Goal: Transaction & Acquisition: Purchase product/service

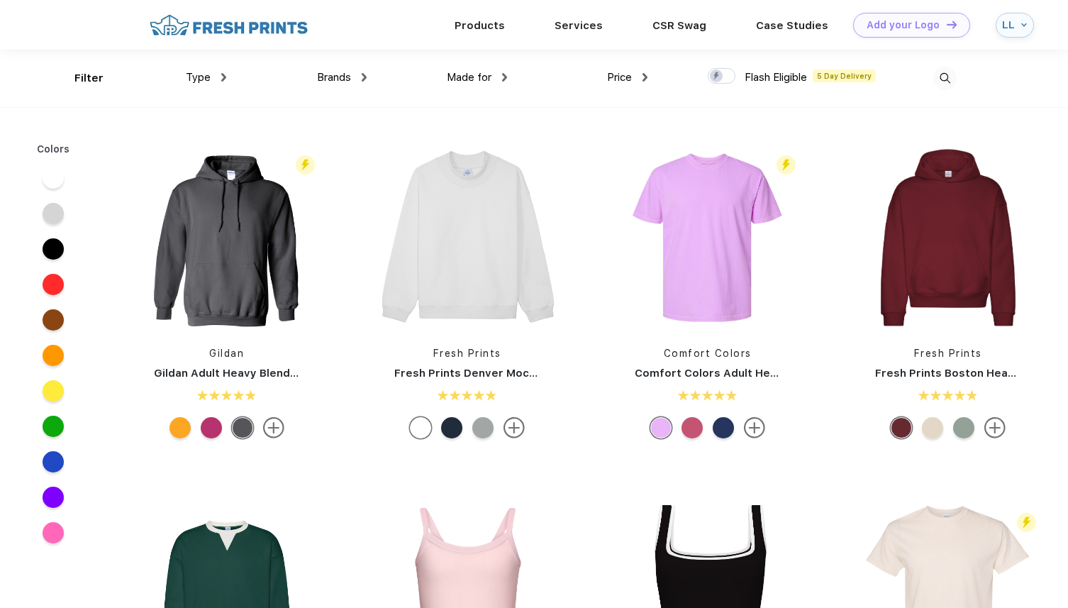
scroll to position [1, 0]
click at [207, 74] on span "Type" at bounding box center [198, 76] width 25 height 13
click at [226, 77] on div "Brands Most Popular Brands Moleskine Hydroflask Marine Layer S'well [PERSON_NAM…" at bounding box center [296, 77] width 140 height 57
click at [211, 77] on div "Type" at bounding box center [206, 77] width 40 height 16
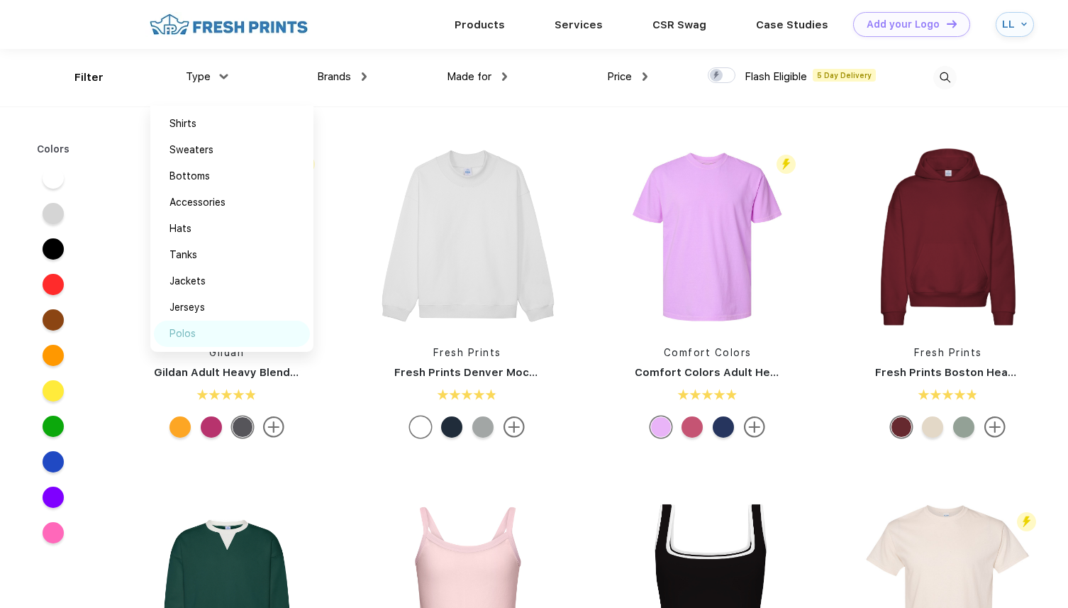
click at [179, 333] on div "Polos" at bounding box center [183, 333] width 26 height 15
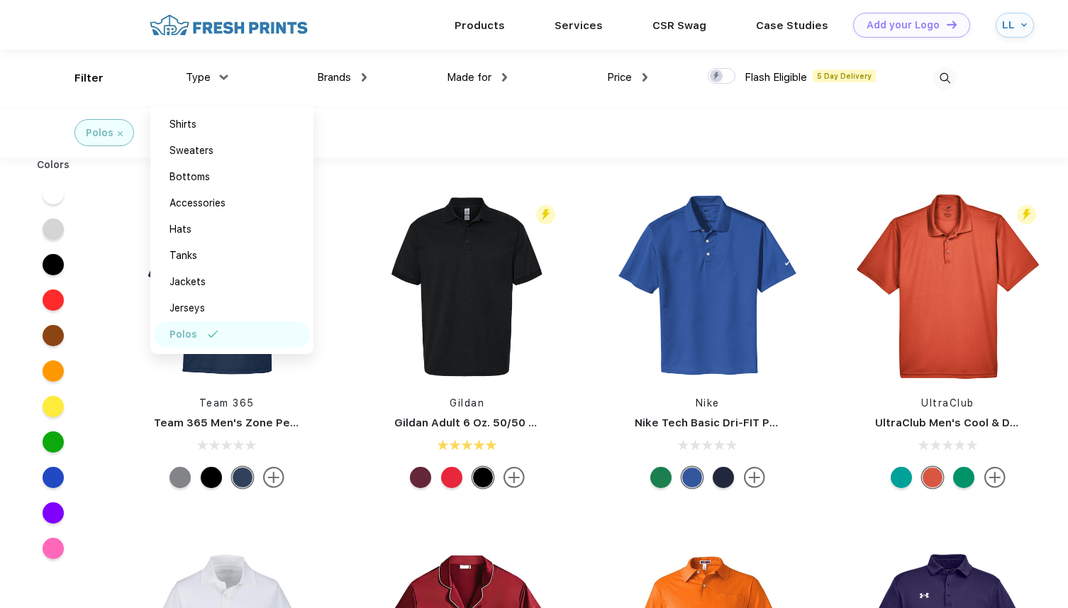
click at [496, 137] on div "Polos" at bounding box center [534, 132] width 1068 height 50
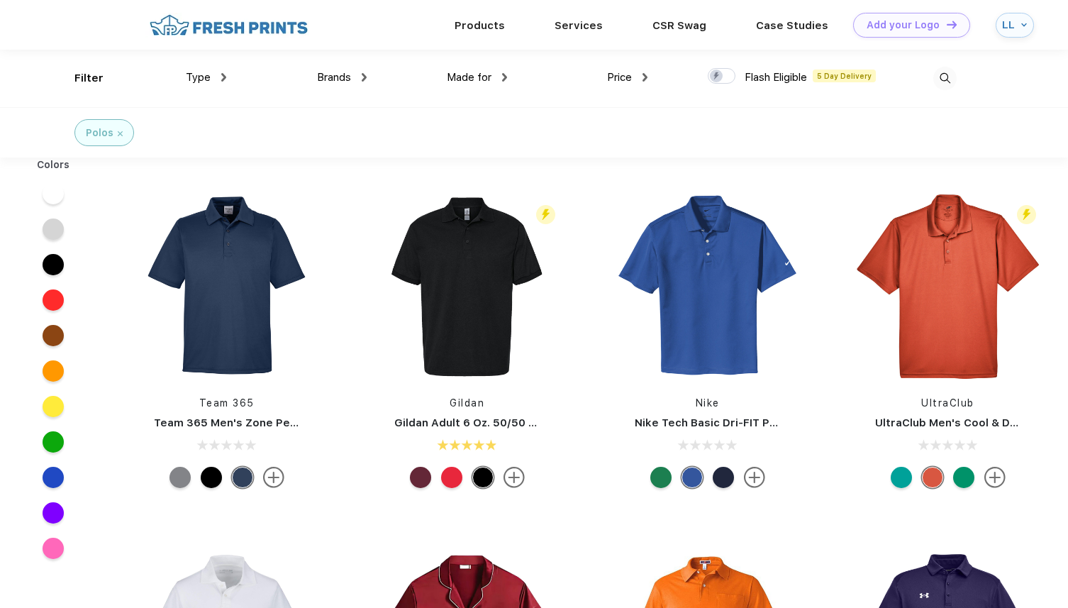
click at [505, 72] on div "Made for" at bounding box center [477, 78] width 60 height 16
click at [450, 177] on div "Men" at bounding box center [441, 177] width 20 height 15
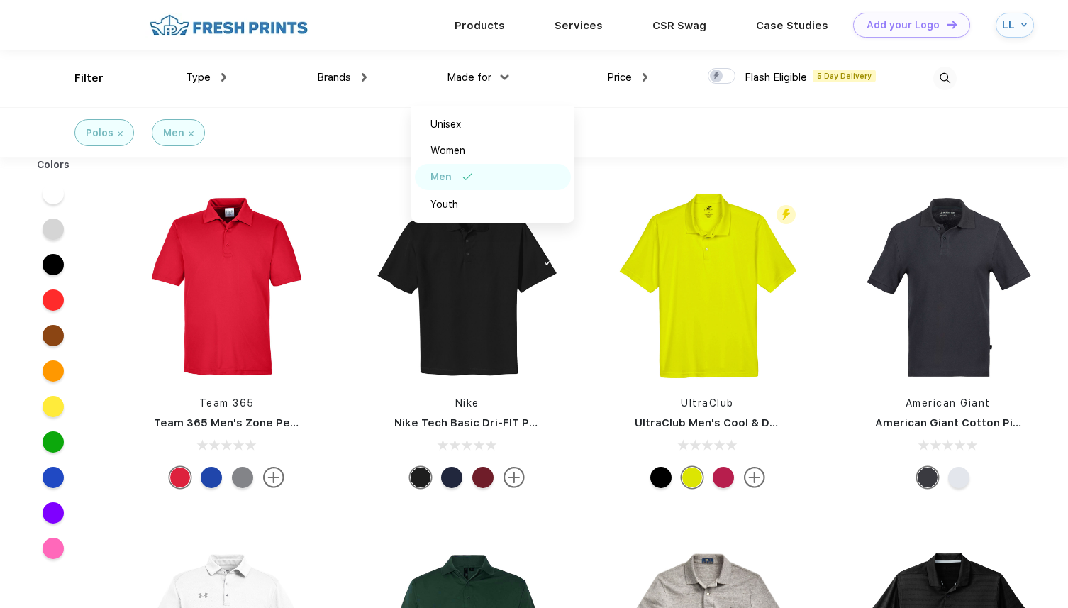
click at [349, 105] on div "Brands Most Popular Brands Moleskine Hydroflask Marine Layer S'well [PERSON_NAM…" at bounding box center [296, 78] width 140 height 57
click at [728, 75] on div at bounding box center [722, 76] width 28 height 16
click at [717, 75] on input "checkbox" at bounding box center [712, 71] width 9 height 9
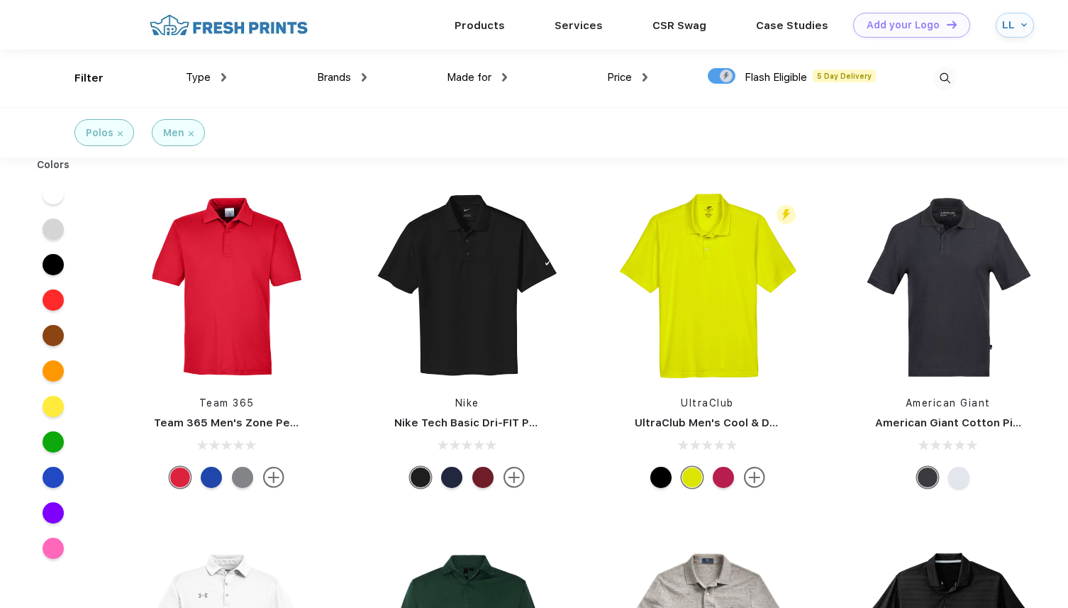
checkbox input "true"
